Goal: Transaction & Acquisition: Purchase product/service

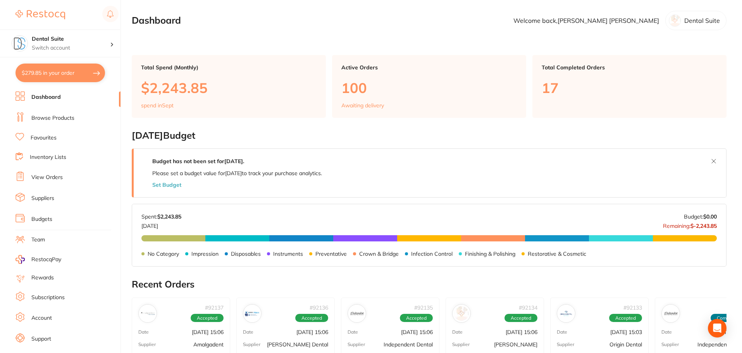
click at [50, 117] on link "Browse Products" at bounding box center [52, 118] width 43 height 8
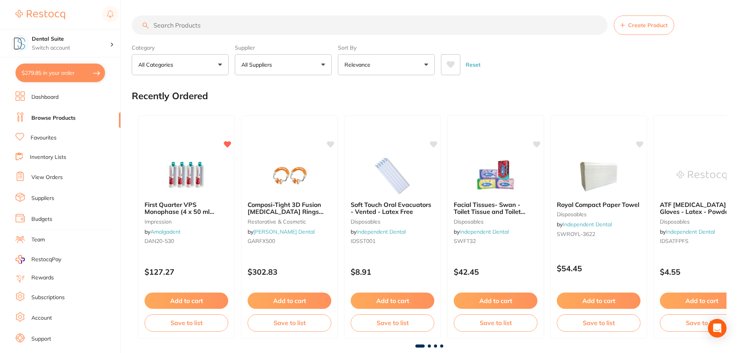
click at [290, 60] on button "All Suppliers" at bounding box center [283, 64] width 97 height 21
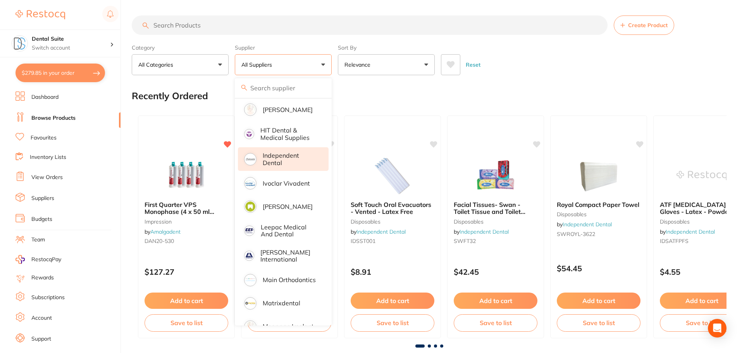
scroll to position [433, 0]
click at [283, 153] on p "Independent Dental" at bounding box center [290, 159] width 55 height 14
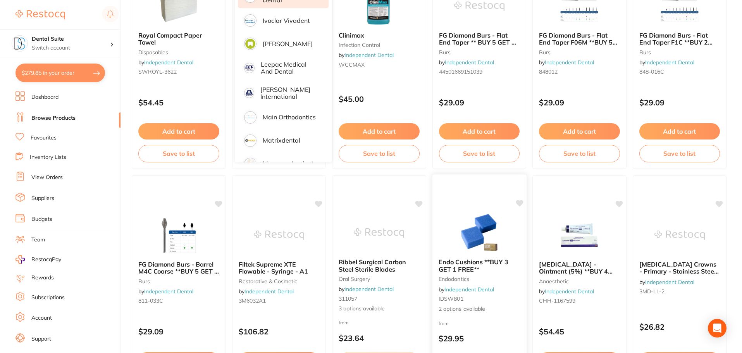
scroll to position [0, 0]
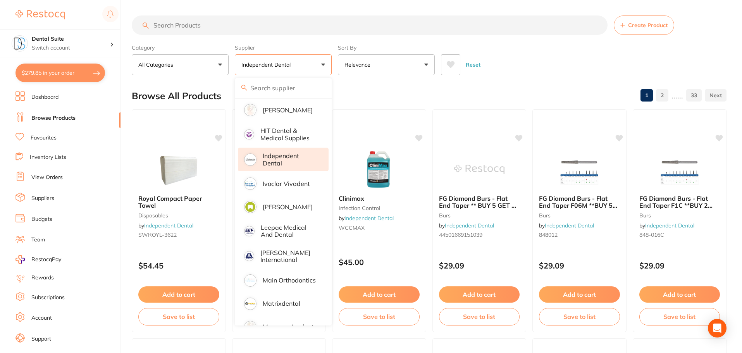
click at [195, 28] on input "search" at bounding box center [370, 24] width 476 height 19
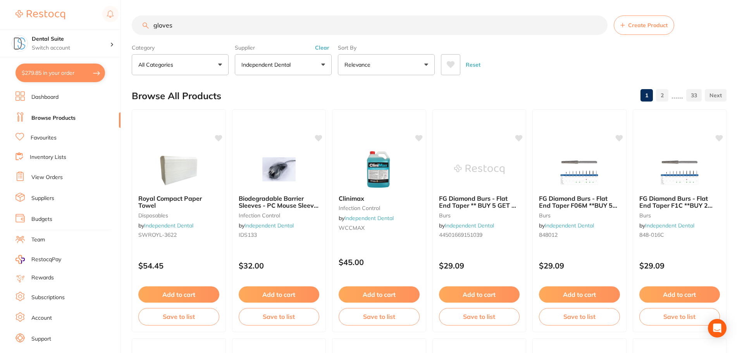
type input "gloves"
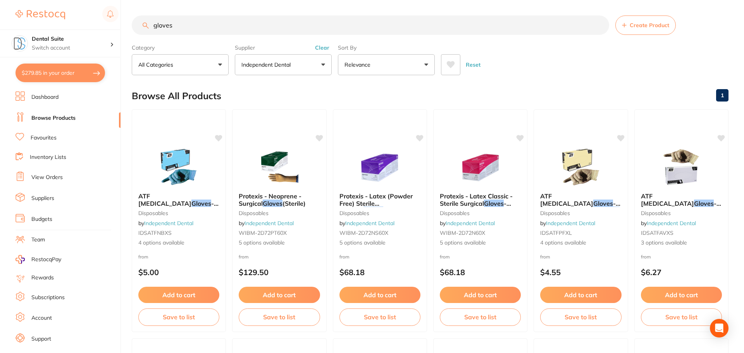
scroll to position [220, 0]
click at [563, 242] on span "4 options available" at bounding box center [579, 243] width 82 height 8
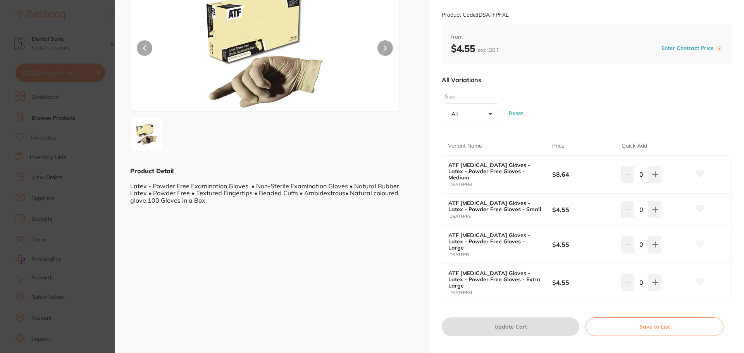
scroll to position [116, 0]
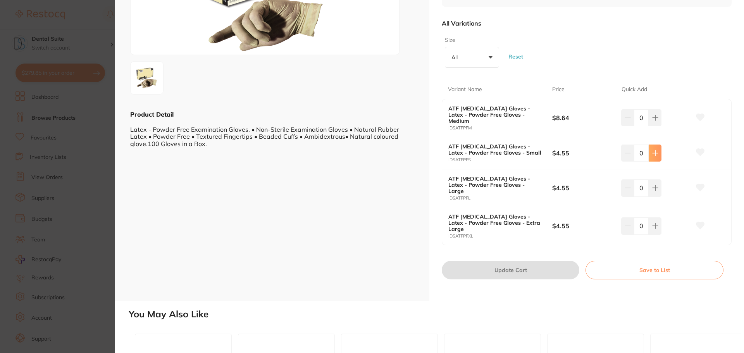
click at [654, 152] on icon at bounding box center [655, 153] width 6 height 6
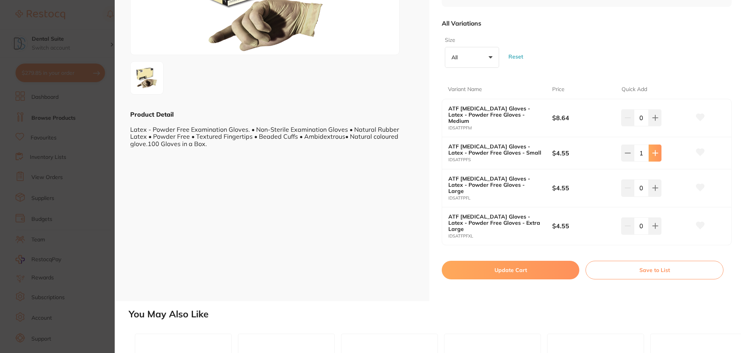
click at [654, 152] on icon at bounding box center [655, 153] width 6 height 6
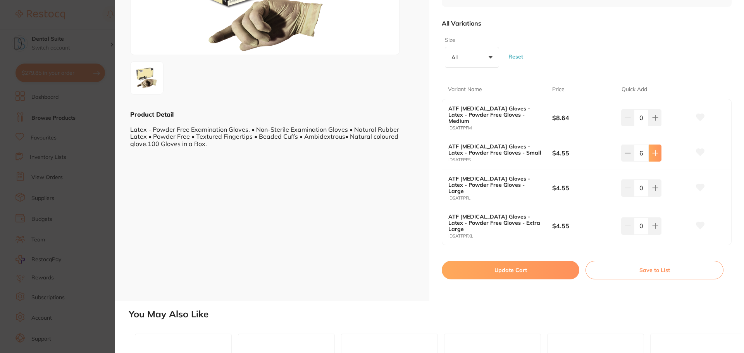
click at [654, 152] on icon at bounding box center [655, 153] width 6 height 6
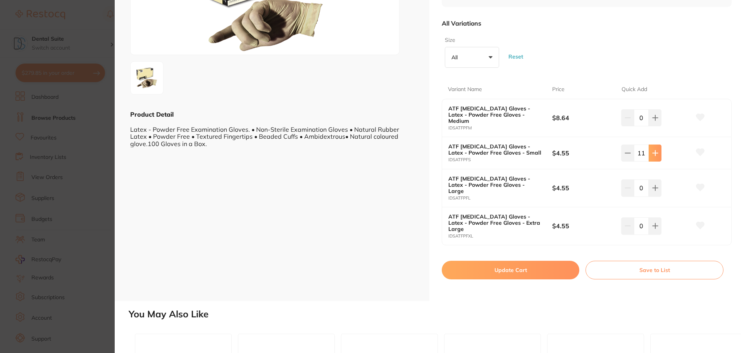
click at [654, 152] on icon at bounding box center [655, 153] width 6 height 6
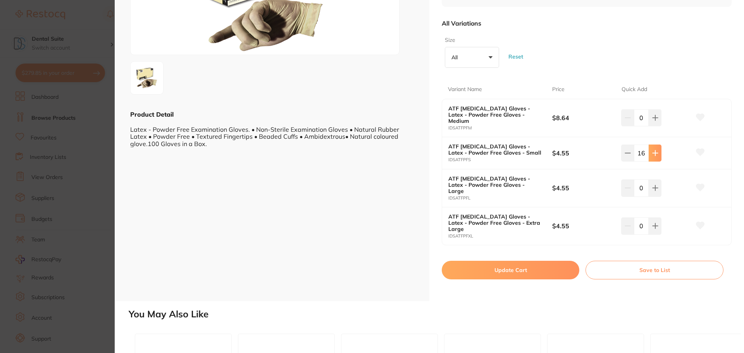
click at [654, 152] on icon at bounding box center [655, 153] width 6 height 6
type input "20"
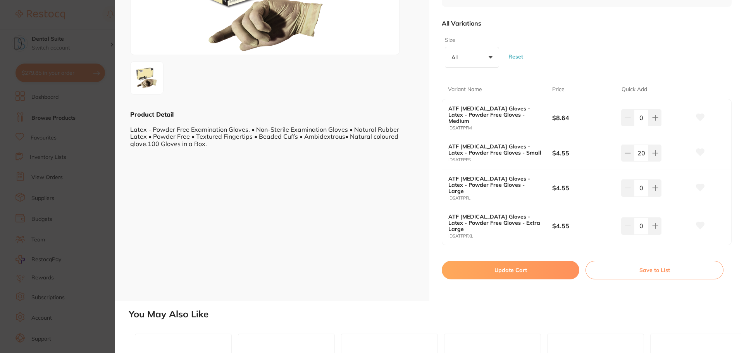
click at [522, 261] on button "Update Cart" at bounding box center [510, 270] width 137 height 19
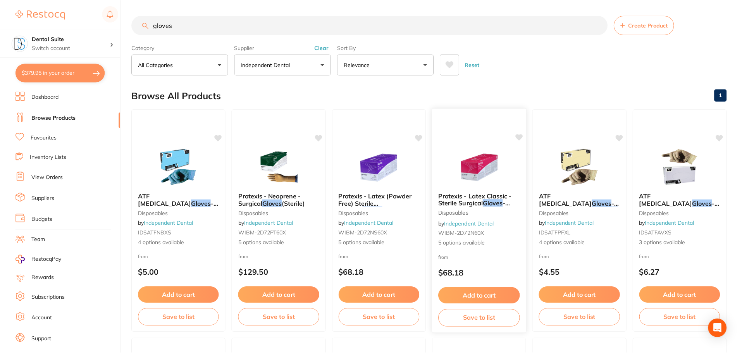
scroll to position [4, 0]
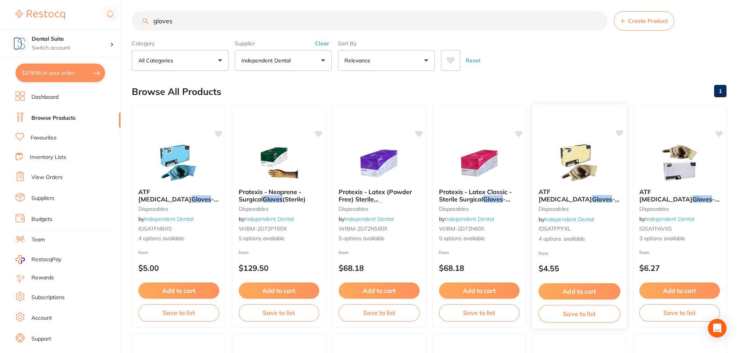
click at [557, 220] on link "Independent Dental" at bounding box center [569, 218] width 50 height 7
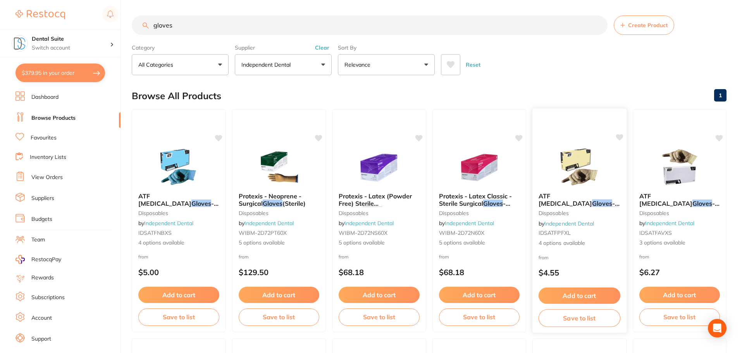
click at [573, 220] on link "Independent Dental" at bounding box center [569, 223] width 50 height 7
click at [550, 225] on link "Independent Dental" at bounding box center [569, 223] width 50 height 7
click at [565, 197] on span "ATF [MEDICAL_DATA]" at bounding box center [564, 199] width 53 height 15
click at [592, 203] on em "Gloves" at bounding box center [602, 203] width 20 height 8
click at [554, 203] on section at bounding box center [372, 176] width 744 height 353
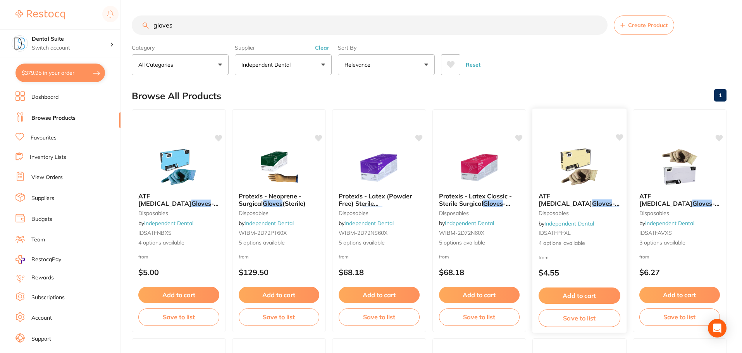
click at [592, 203] on em "Gloves" at bounding box center [602, 203] width 20 height 8
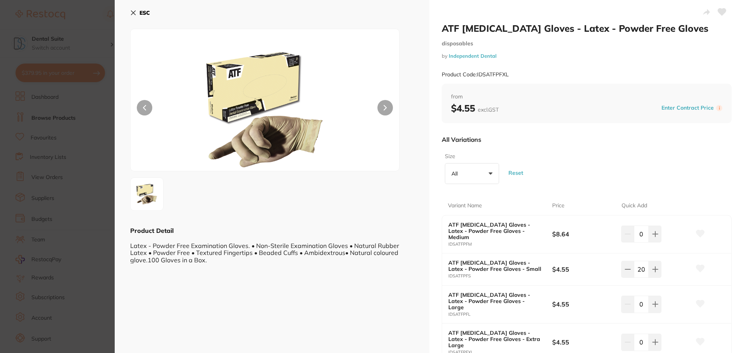
click at [135, 10] on icon at bounding box center [133, 13] width 6 height 6
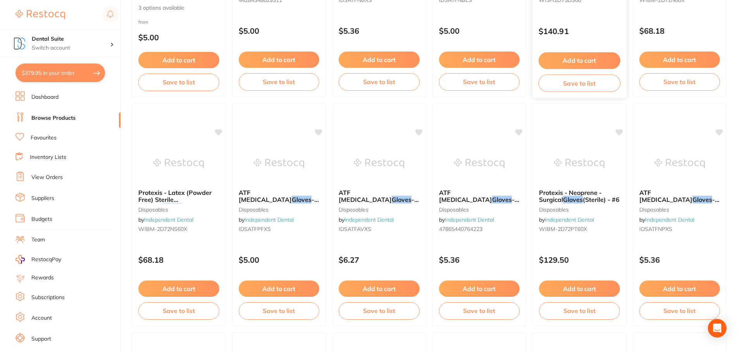
scroll to position [469, 0]
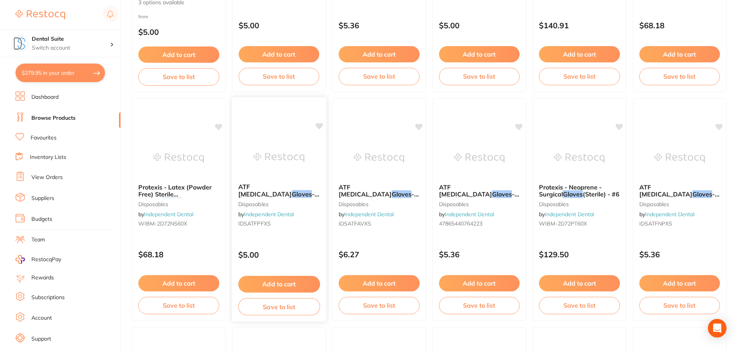
click at [264, 195] on span "- Latex - Powder Free" at bounding box center [278, 201] width 81 height 22
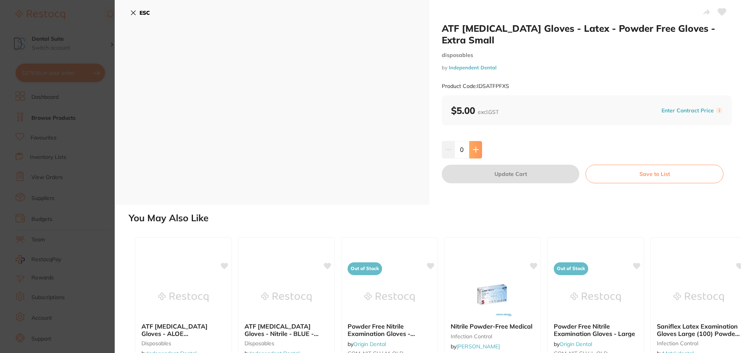
click at [473, 151] on icon at bounding box center [476, 149] width 6 height 6
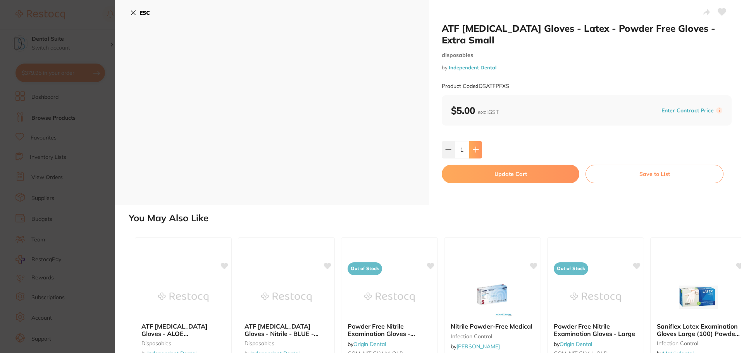
click at [473, 151] on icon at bounding box center [476, 149] width 6 height 6
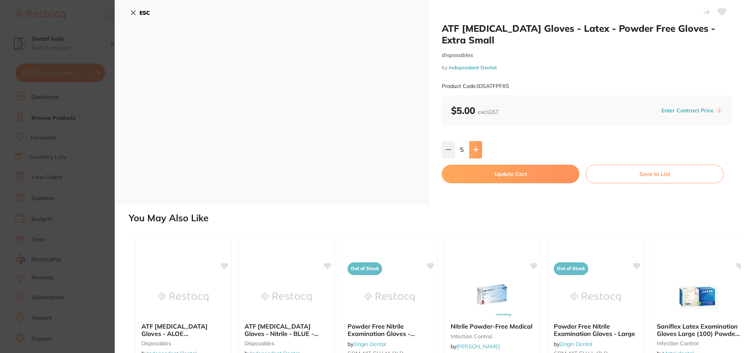
click at [473, 151] on icon at bounding box center [476, 149] width 6 height 6
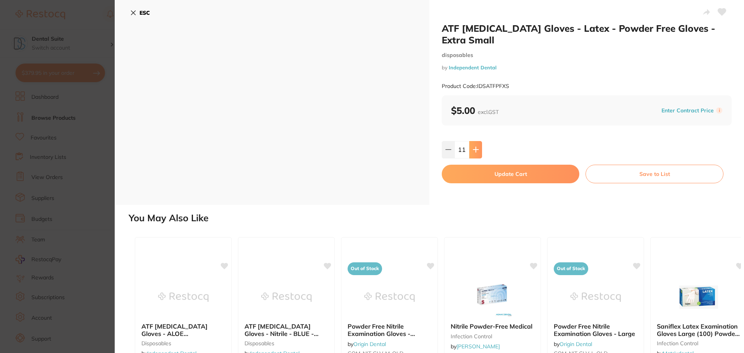
click at [473, 151] on icon at bounding box center [476, 149] width 6 height 6
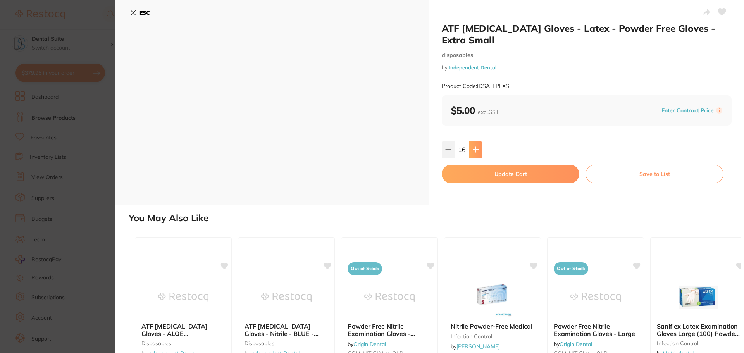
click at [473, 151] on icon at bounding box center [476, 149] width 6 height 6
type input "20"
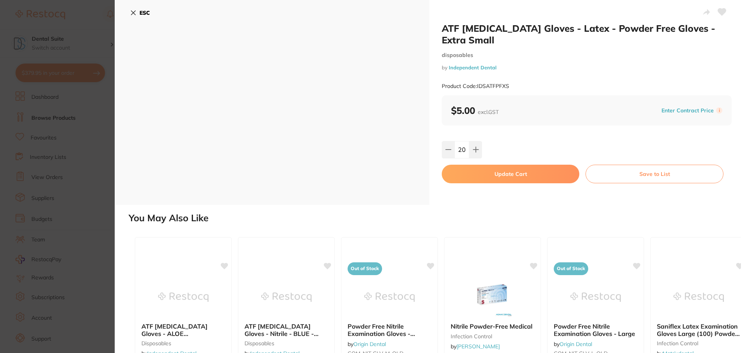
click at [493, 175] on button "Update Cart" at bounding box center [510, 174] width 137 height 19
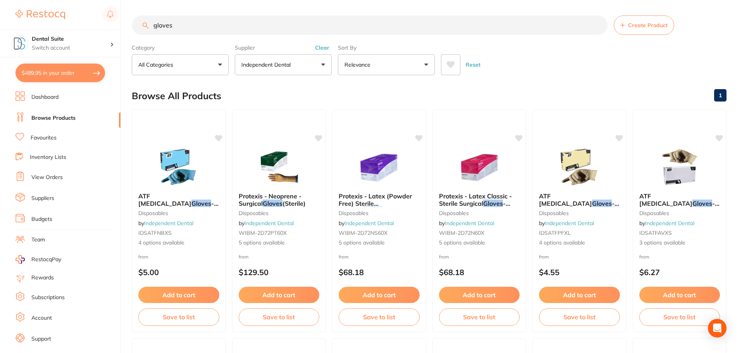
click at [63, 72] on button "$489.95 in your order" at bounding box center [59, 73] width 89 height 19
checkbox input "true"
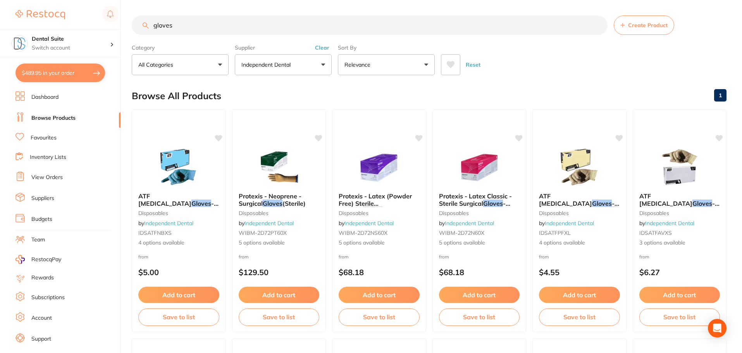
checkbox input "true"
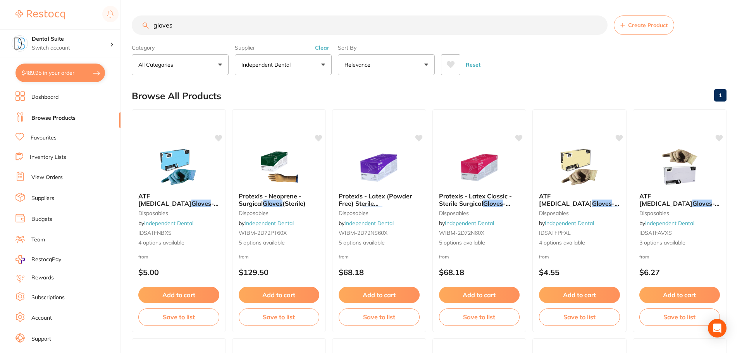
checkbox input "true"
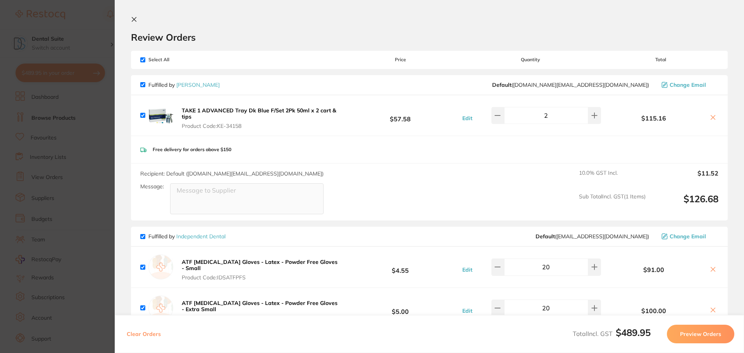
click at [131, 19] on icon at bounding box center [134, 19] width 6 height 6
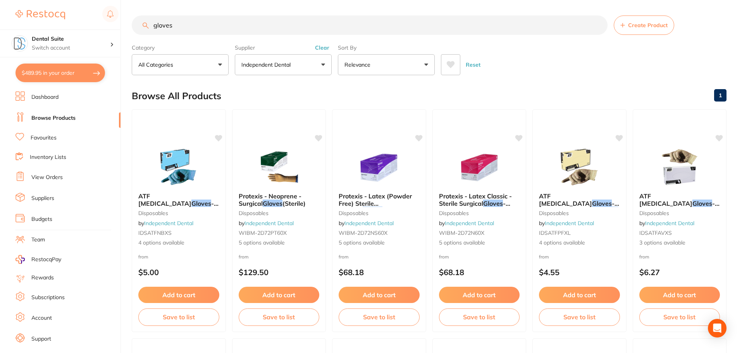
drag, startPoint x: 176, startPoint y: 28, endPoint x: 136, endPoint y: 26, distance: 40.7
click at [136, 26] on input "gloves" at bounding box center [370, 24] width 476 height 19
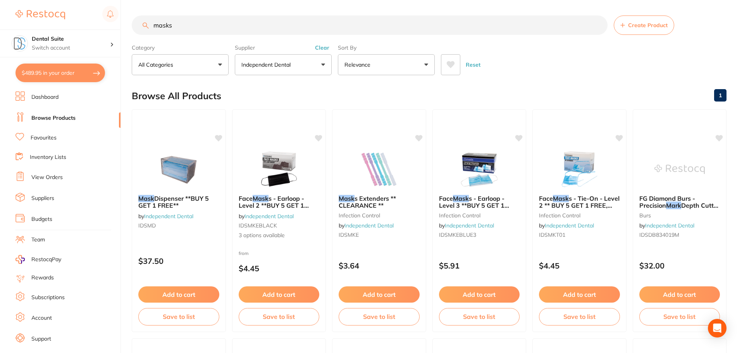
type input "masks"
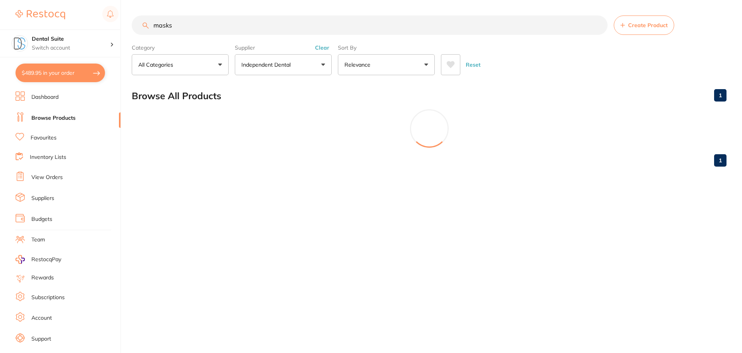
scroll to position [290, 0]
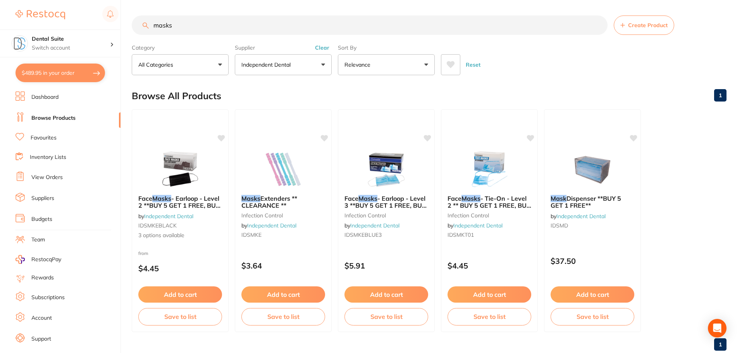
click at [278, 69] on button "Independent Dental" at bounding box center [283, 64] width 97 height 21
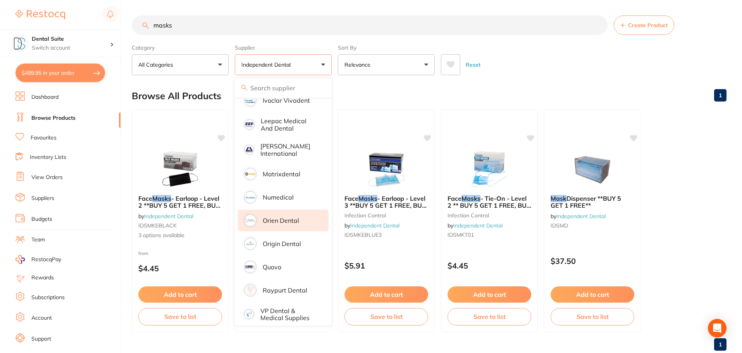
scroll to position [19, 0]
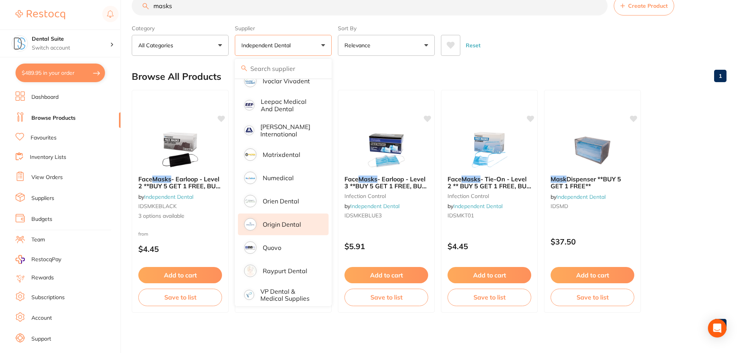
click at [292, 221] on p "Origin Dental" at bounding box center [282, 224] width 38 height 7
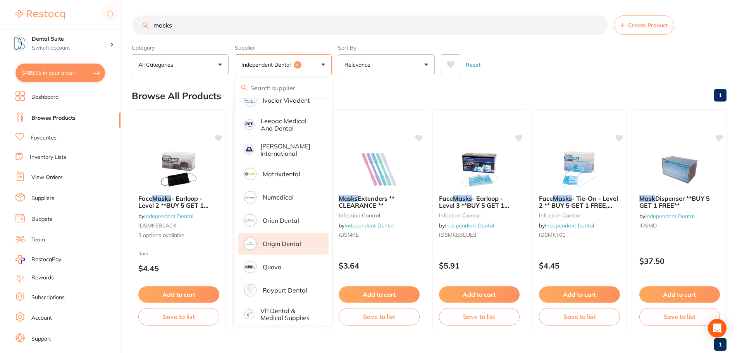
click at [373, 89] on div "Browse All Products 1" at bounding box center [429, 96] width 595 height 26
